Goal: Task Accomplishment & Management: Manage account settings

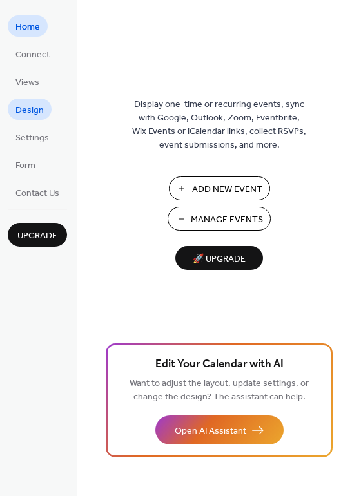
click at [30, 109] on span "Design" at bounding box center [29, 111] width 28 height 14
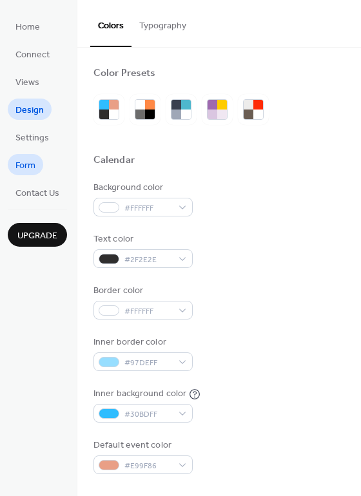
click at [30, 164] on span "Form" at bounding box center [25, 166] width 20 height 14
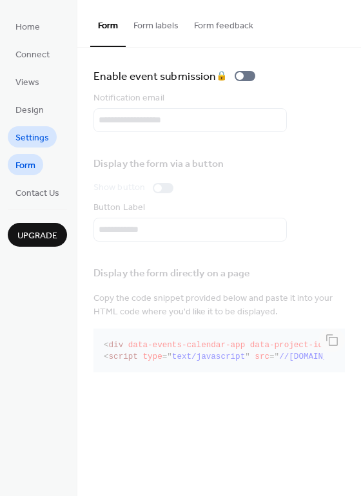
click at [23, 140] on span "Settings" at bounding box center [32, 138] width 34 height 14
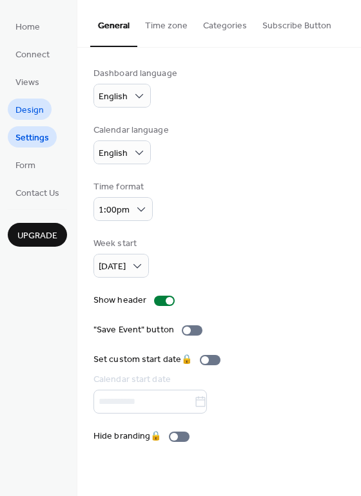
click at [22, 110] on span "Design" at bounding box center [29, 111] width 28 height 14
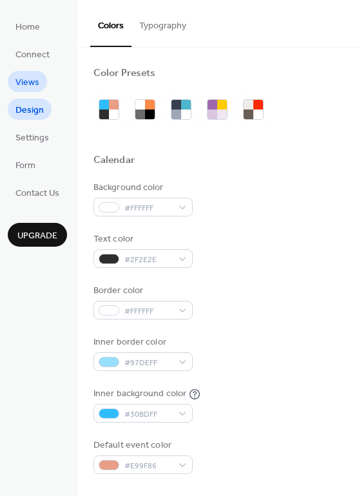
click at [30, 84] on span "Views" at bounding box center [27, 83] width 24 height 14
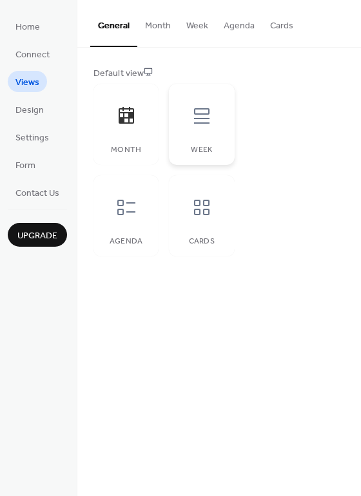
click at [198, 117] on icon at bounding box center [201, 116] width 21 height 21
click at [123, 211] on icon at bounding box center [126, 207] width 18 height 15
click at [128, 212] on icon at bounding box center [126, 207] width 18 height 15
click at [40, 52] on span "Connect" at bounding box center [32, 55] width 34 height 14
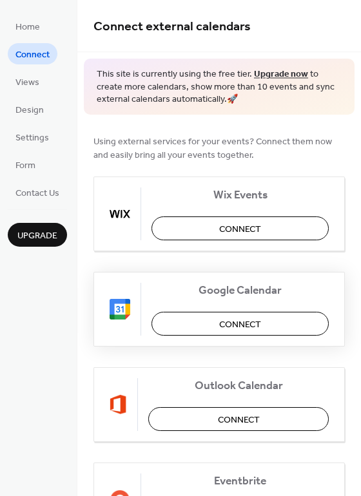
click at [195, 326] on button "Connect" at bounding box center [239, 324] width 177 height 24
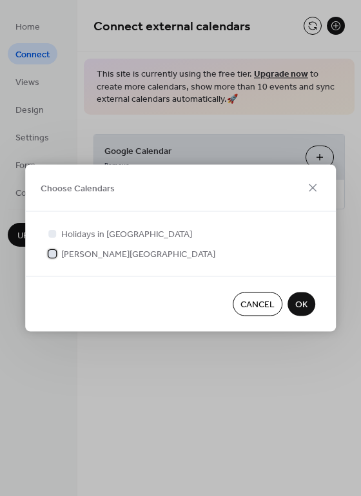
click at [52, 254] on div at bounding box center [52, 253] width 8 height 8
click at [303, 307] on span "OK" at bounding box center [301, 305] width 12 height 14
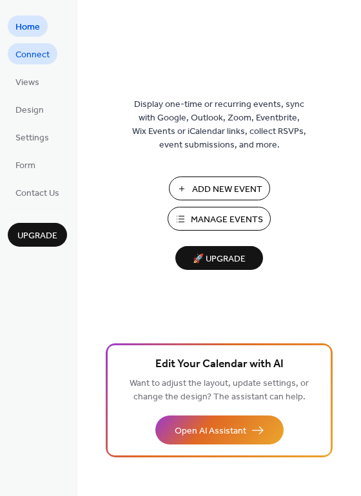
click at [31, 52] on span "Connect" at bounding box center [32, 55] width 34 height 14
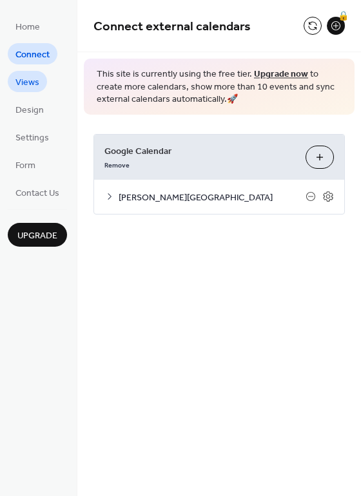
click at [28, 84] on span "Views" at bounding box center [27, 83] width 24 height 14
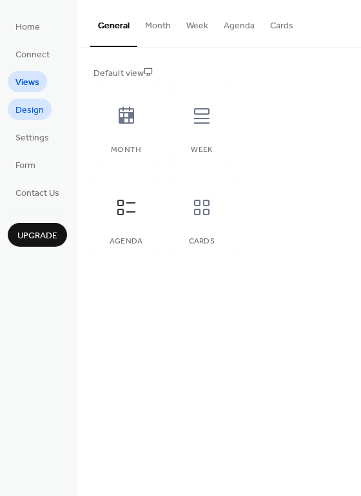
click at [29, 110] on span "Design" at bounding box center [29, 111] width 28 height 14
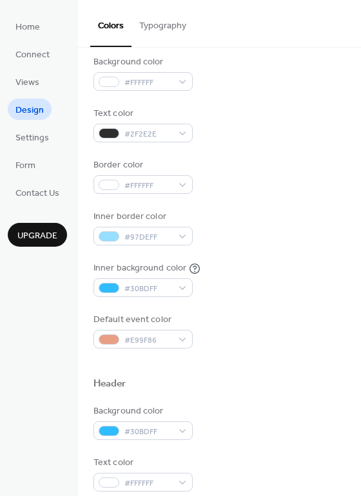
scroll to position [129, 0]
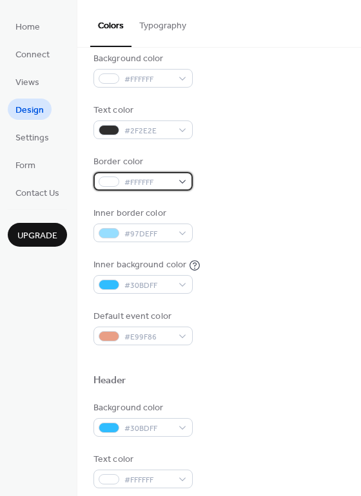
click at [186, 182] on div "#FFFFFF" at bounding box center [142, 181] width 99 height 19
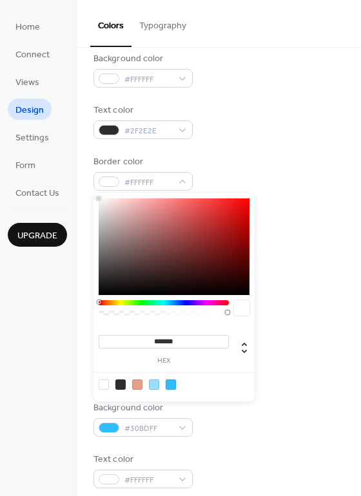
click at [234, 166] on div "Border color #FFFFFF" at bounding box center [218, 172] width 251 height 35
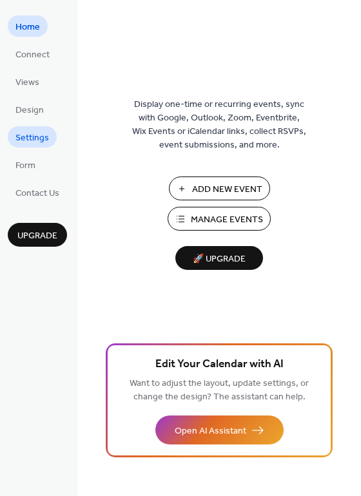
click at [28, 136] on span "Settings" at bounding box center [32, 138] width 34 height 14
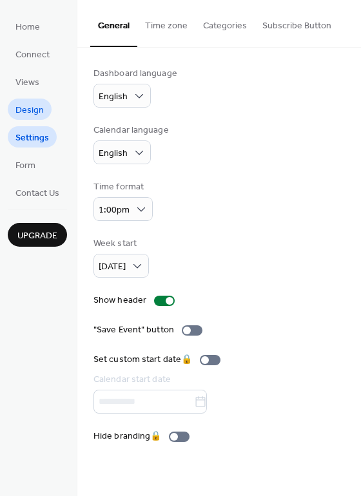
click at [32, 110] on span "Design" at bounding box center [29, 111] width 28 height 14
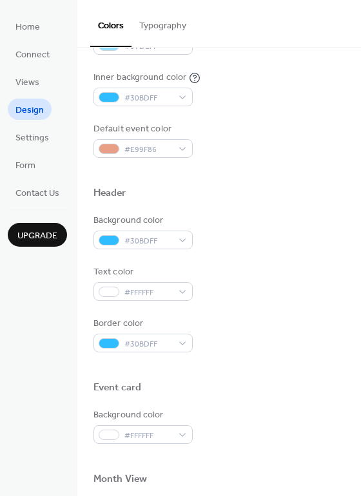
scroll to position [322, 0]
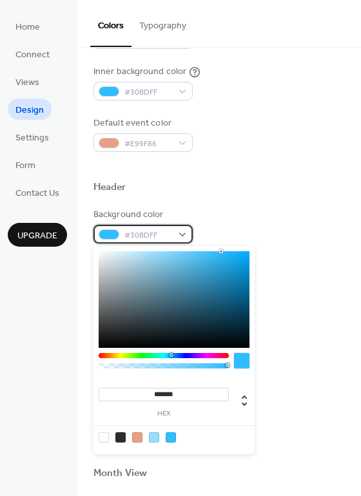
click at [156, 237] on span "#30BDFF" at bounding box center [148, 236] width 48 height 14
click at [171, 438] on div at bounding box center [171, 437] width 10 height 10
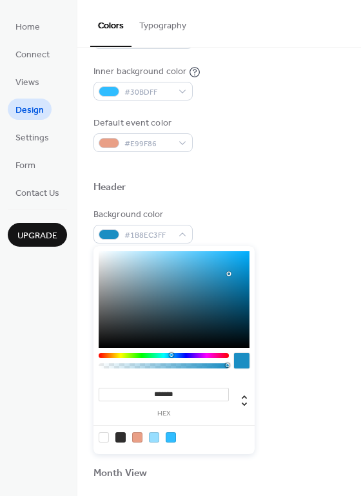
click at [229, 274] on div at bounding box center [174, 299] width 151 height 97
click at [233, 279] on div at bounding box center [174, 299] width 151 height 97
click at [223, 278] on div at bounding box center [174, 299] width 151 height 97
click at [221, 272] on div at bounding box center [174, 299] width 151 height 97
click at [222, 283] on div at bounding box center [174, 299] width 151 height 97
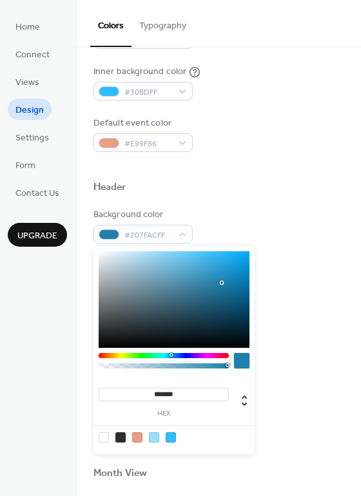
click at [220, 276] on div at bounding box center [174, 299] width 151 height 97
click at [215, 276] on div at bounding box center [174, 299] width 151 height 97
type input "*******"
click at [215, 283] on div at bounding box center [174, 299] width 151 height 97
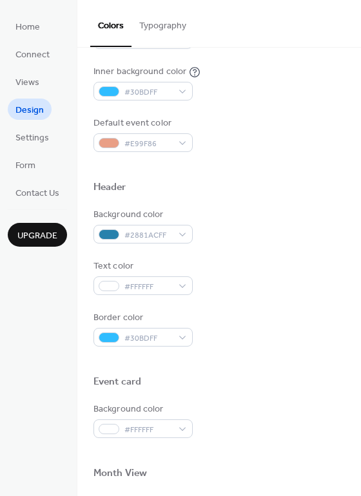
click at [303, 274] on div "Text color #FFFFFF" at bounding box center [218, 277] width 251 height 35
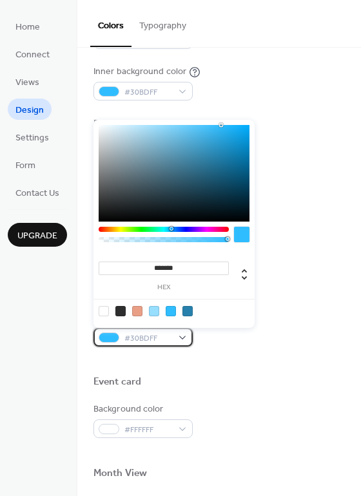
click at [153, 338] on span "#30BDFF" at bounding box center [148, 339] width 48 height 14
click at [187, 309] on div at bounding box center [187, 311] width 10 height 10
type input "*******"
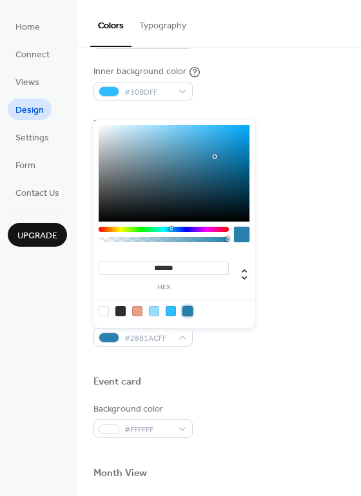
click at [252, 359] on div at bounding box center [218, 361] width 251 height 29
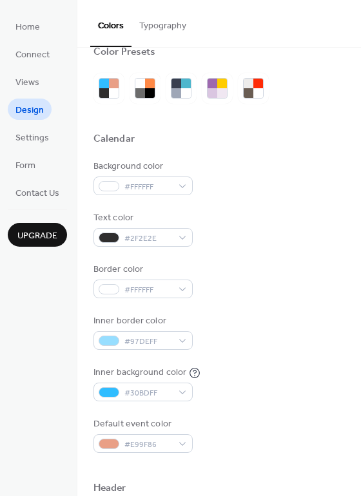
scroll to position [0, 0]
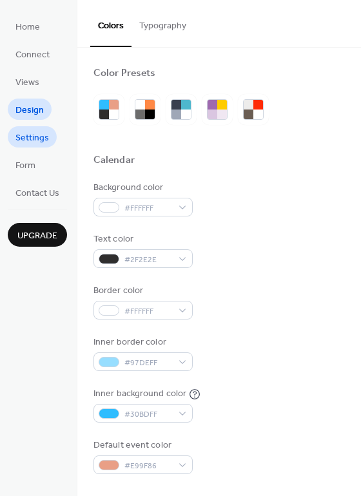
click at [39, 137] on span "Settings" at bounding box center [32, 138] width 34 height 14
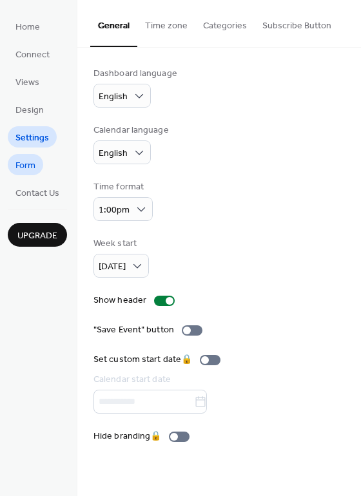
click at [29, 165] on span "Form" at bounding box center [25, 166] width 20 height 14
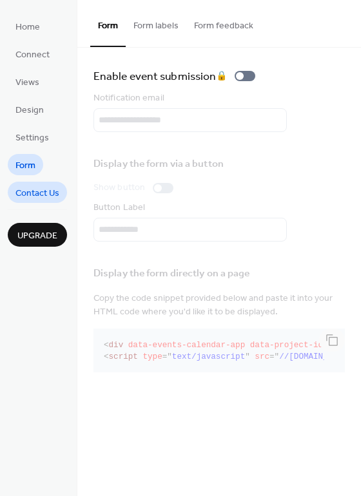
click at [28, 191] on span "Contact Us" at bounding box center [37, 194] width 44 height 14
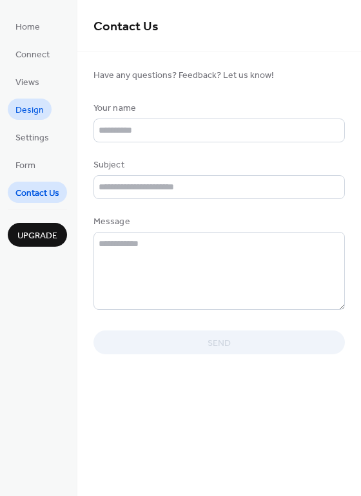
click at [35, 112] on span "Design" at bounding box center [29, 111] width 28 height 14
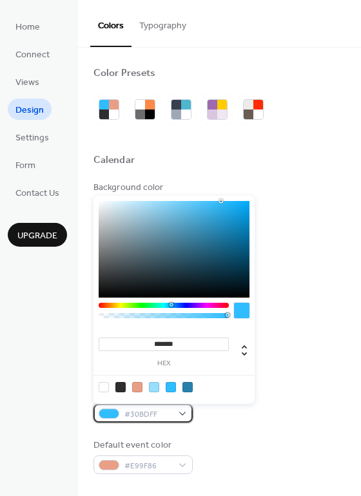
click at [168, 412] on span "#30BDFF" at bounding box center [148, 415] width 48 height 14
click at [184, 387] on div at bounding box center [187, 387] width 10 height 10
type input "*******"
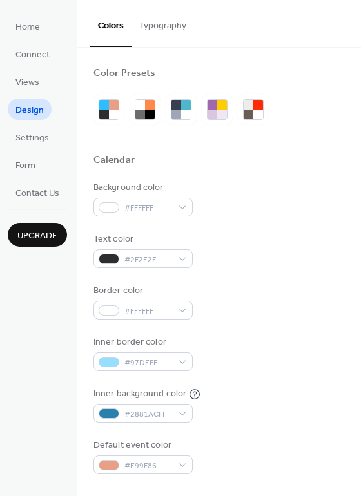
click at [202, 446] on div "Default event color #E99F86" at bounding box center [218, 456] width 251 height 35
click at [151, 360] on span "#97DEFF" at bounding box center [148, 363] width 48 height 14
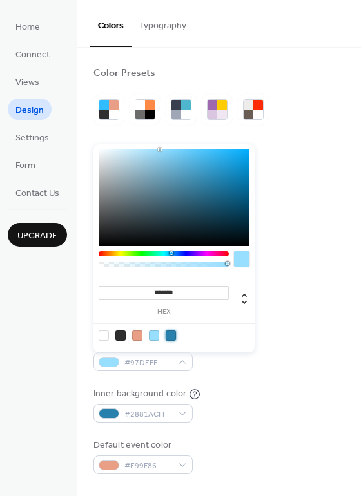
click at [173, 333] on div at bounding box center [171, 336] width 10 height 10
type input "*******"
click at [247, 329] on div at bounding box center [174, 336] width 164 height 24
click at [317, 363] on div "Inner border color #2881ACFF" at bounding box center [218, 353] width 251 height 35
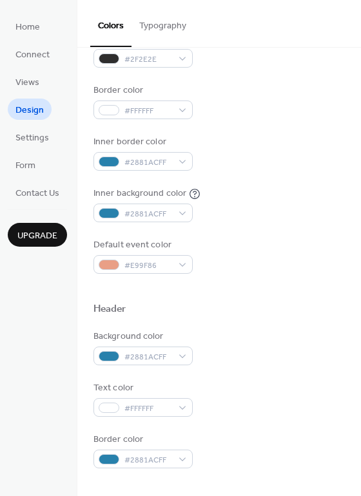
scroll to position [193, 0]
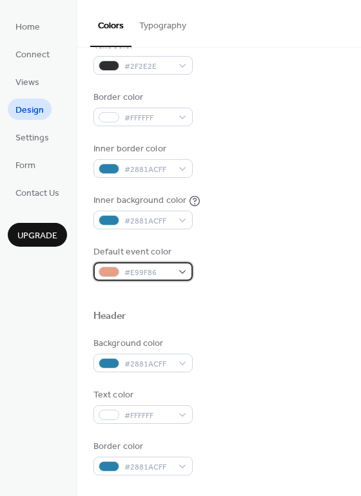
click at [157, 273] on span "#E99F86" at bounding box center [148, 273] width 48 height 14
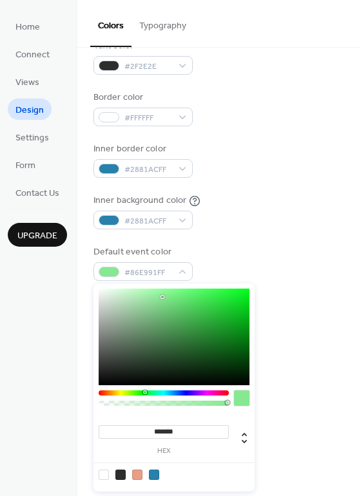
drag, startPoint x: 104, startPoint y: 392, endPoint x: 144, endPoint y: 393, distance: 40.0
click at [144, 393] on div at bounding box center [145, 393] width 4 height 4
click at [217, 313] on div at bounding box center [174, 337] width 151 height 97
type input "*******"
click at [212, 324] on div at bounding box center [174, 337] width 151 height 97
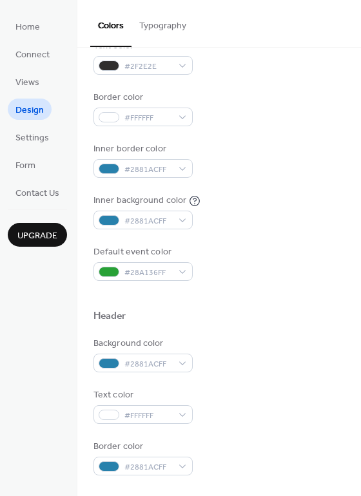
click at [286, 336] on div at bounding box center [218, 332] width 251 height 10
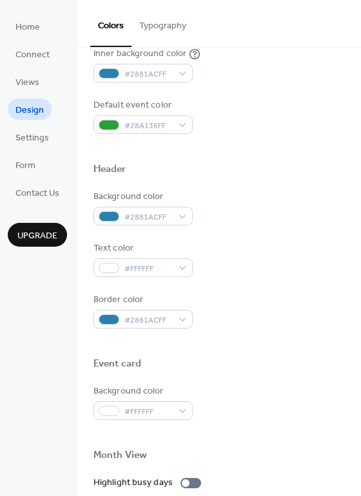
scroll to position [451, 0]
